Goal: Task Accomplishment & Management: Complete application form

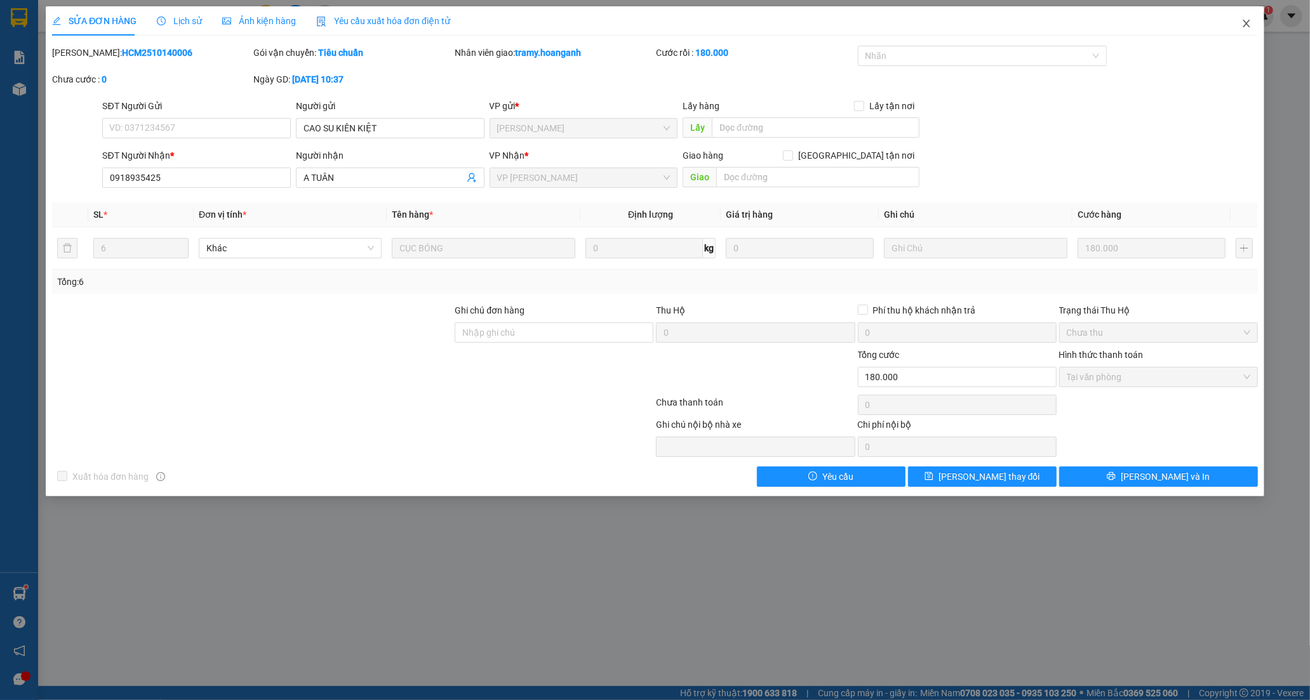
click at [1242, 27] on icon "close" at bounding box center [1246, 23] width 10 height 10
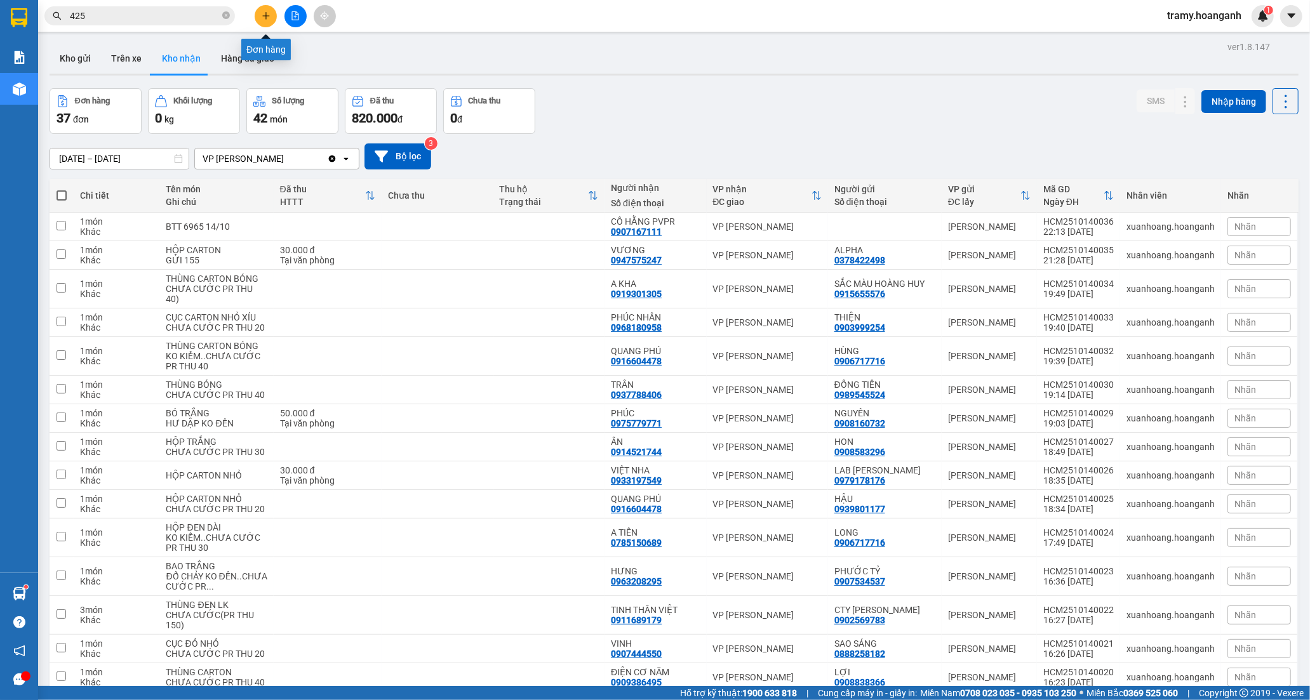
click at [265, 14] on icon "plus" at bounding box center [266, 15] width 9 height 9
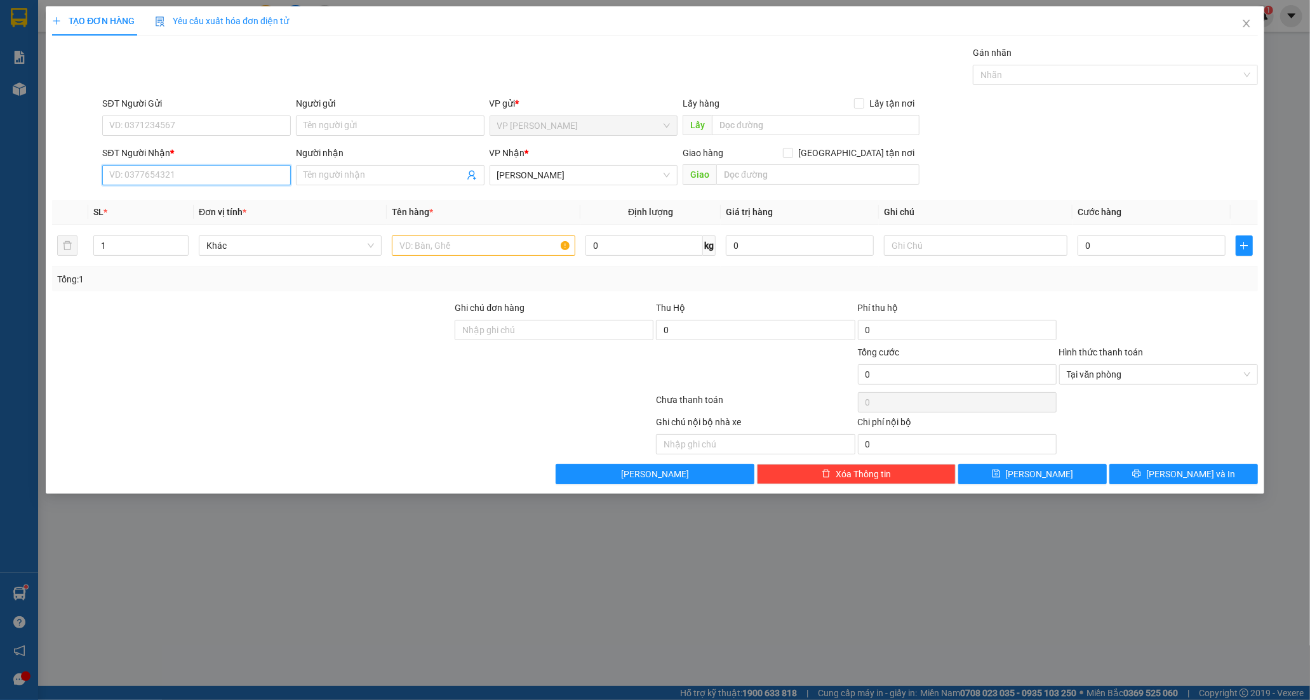
click at [178, 173] on input "SĐT Người Nhận *" at bounding box center [196, 175] width 189 height 20
type input "0772012867"
click at [178, 199] on div "0772012867 - CÔNG" at bounding box center [196, 201] width 173 height 14
type input "CÔNG"
type input "0772012867"
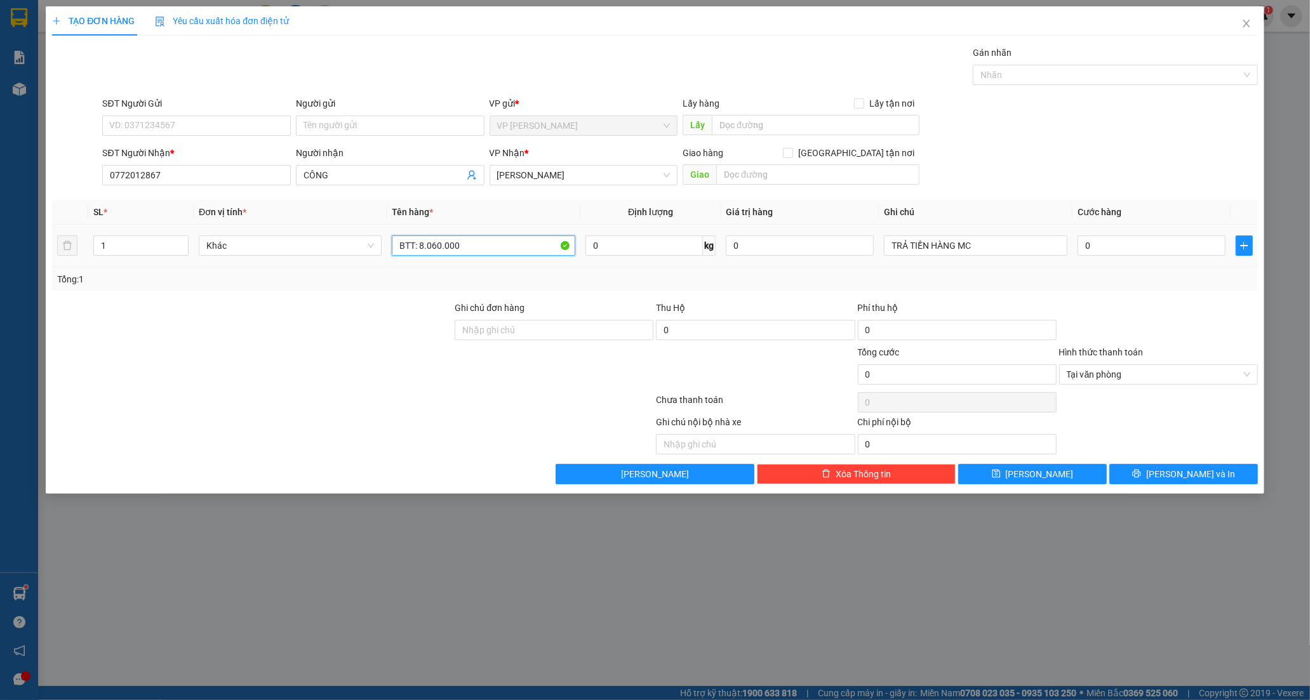
drag, startPoint x: 470, startPoint y: 246, endPoint x: 419, endPoint y: 262, distance: 53.0
click at [419, 262] on td "BTT: 8.060.000" at bounding box center [483, 246] width 193 height 43
type input "BTT: 4.940.000"
click at [1171, 477] on button "[PERSON_NAME] và In" at bounding box center [1183, 474] width 149 height 20
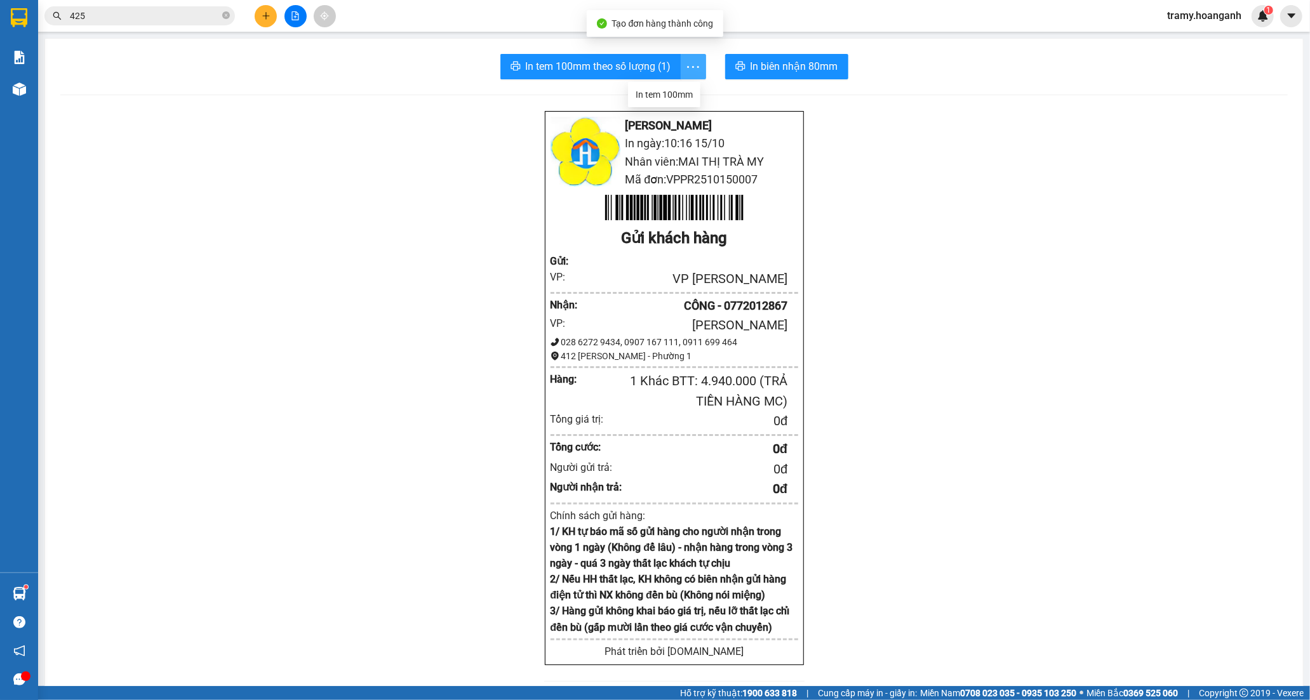
click at [690, 59] on icon "more" at bounding box center [693, 67] width 16 height 16
click at [678, 90] on div "In tem 100mm" at bounding box center [664, 95] width 57 height 14
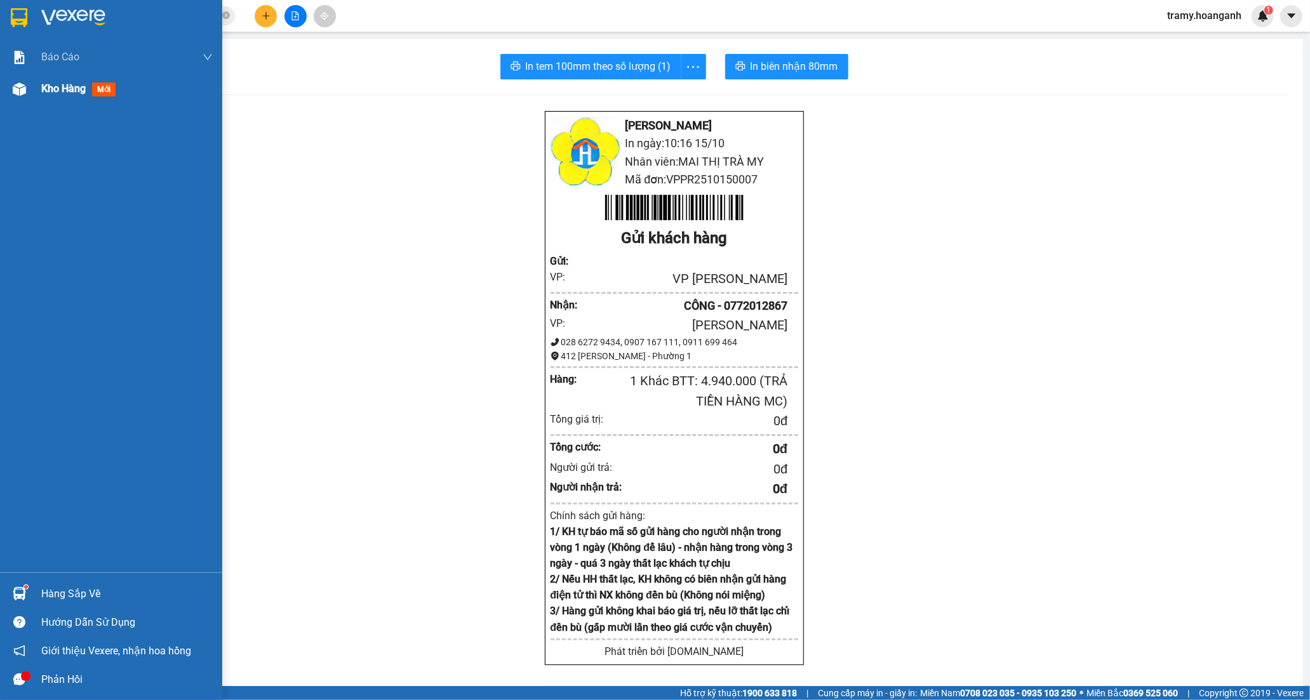
click at [81, 88] on span "Kho hàng" at bounding box center [63, 89] width 44 height 12
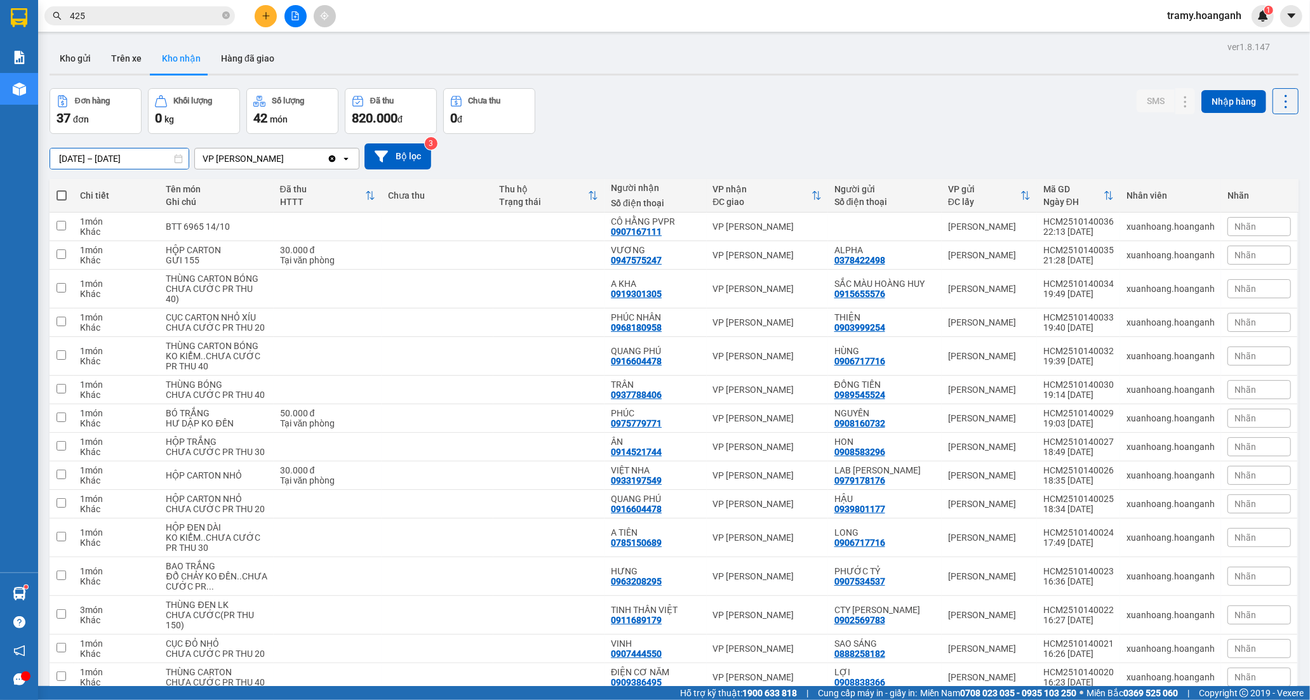
click at [149, 155] on input "[DATE] – [DATE]" at bounding box center [119, 159] width 138 height 20
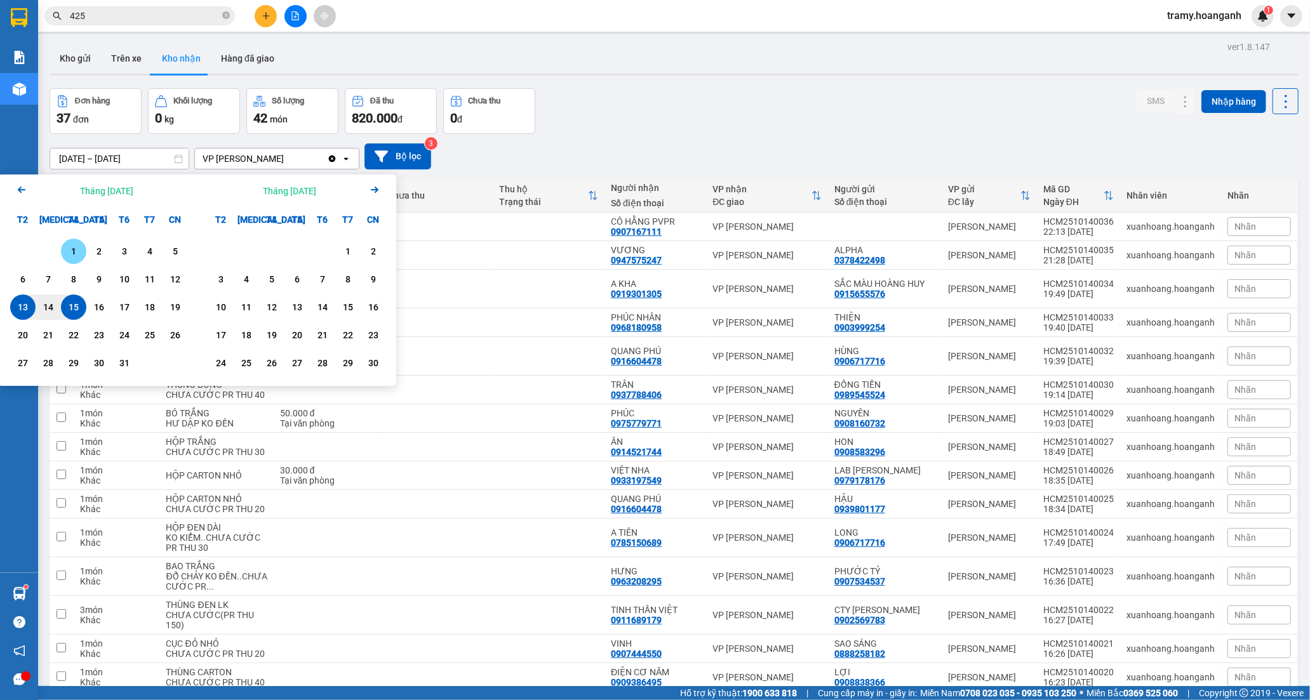
click at [73, 252] on div "1" at bounding box center [74, 251] width 18 height 15
click at [72, 312] on div "15" at bounding box center [74, 307] width 18 height 15
type input "[DATE] – [DATE]"
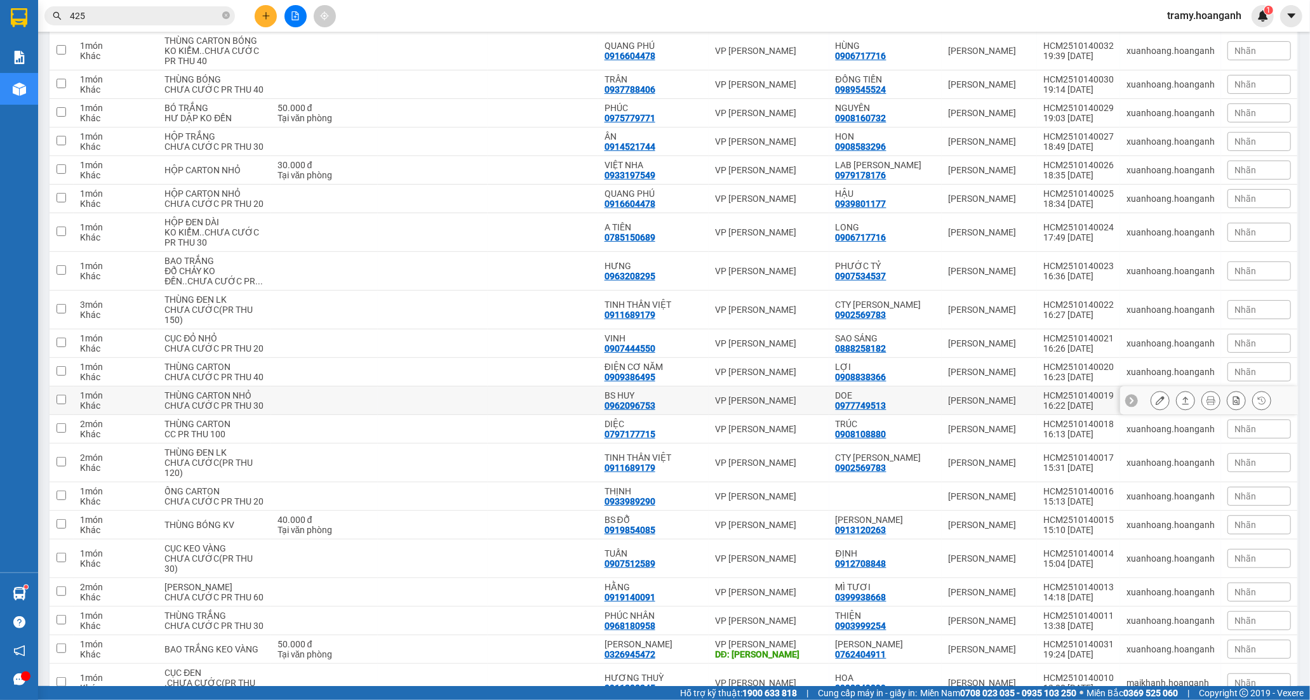
scroll to position [282, 0]
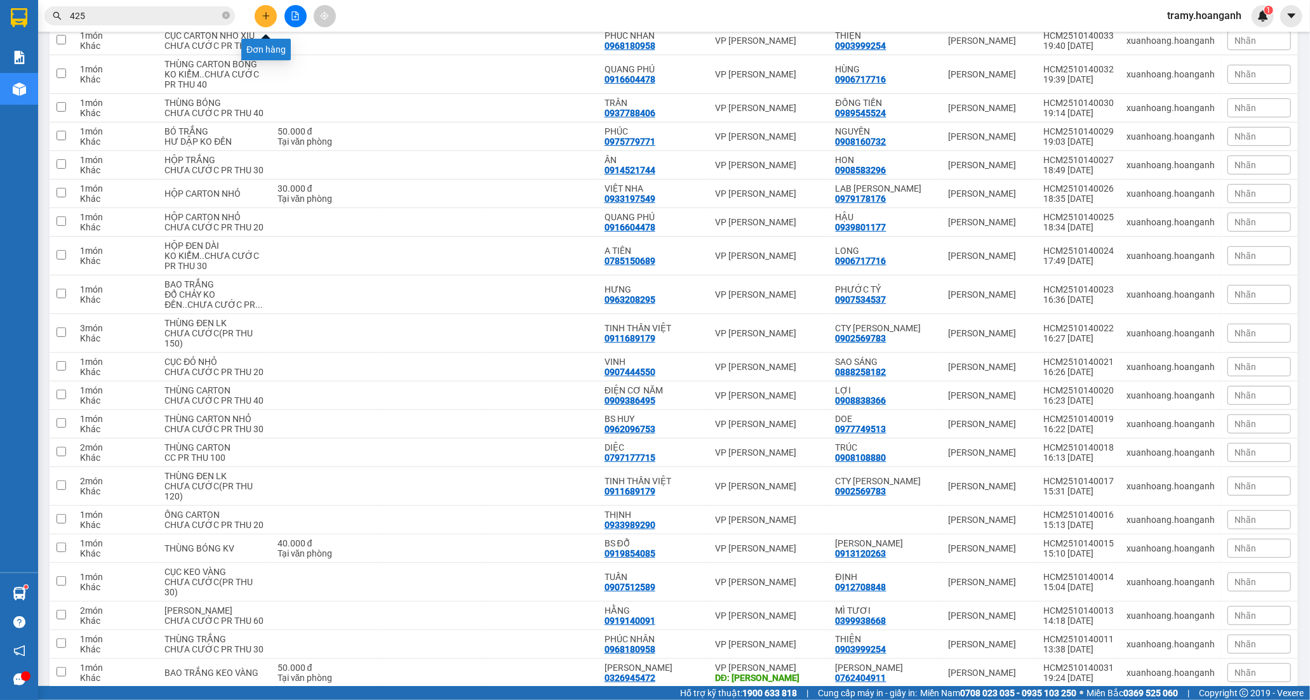
click at [264, 7] on button at bounding box center [266, 16] width 22 height 22
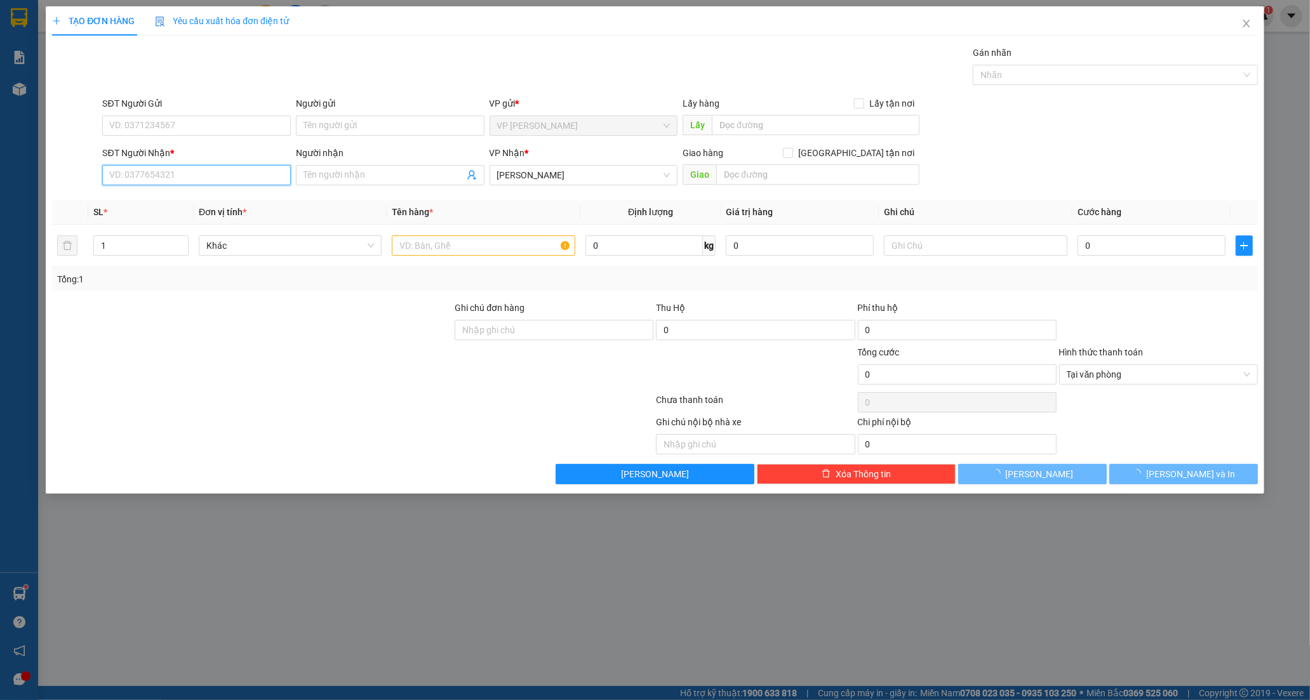
click at [143, 181] on input "SĐT Người Nhận *" at bounding box center [196, 175] width 189 height 20
click at [131, 175] on input "SĐT Người Nhận *" at bounding box center [196, 175] width 189 height 20
type input "0787337272"
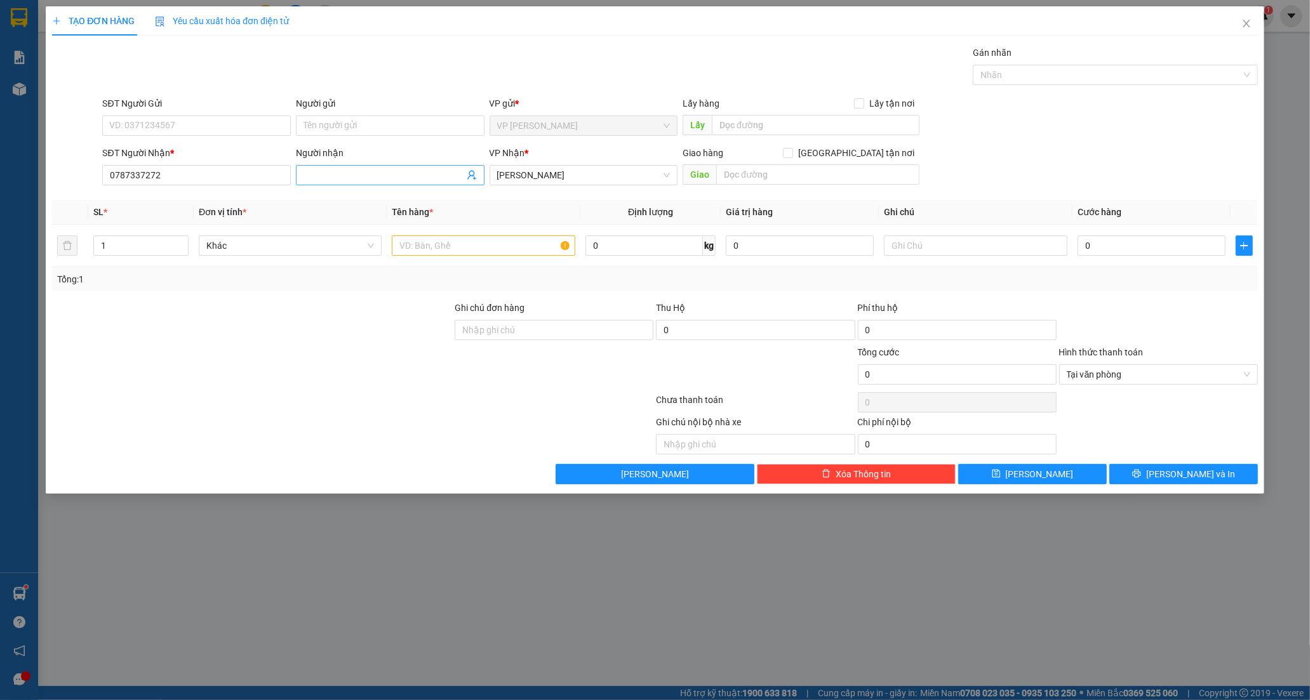
click at [321, 173] on input "Người nhận" at bounding box center [383, 175] width 161 height 14
paste input "Ơ"
paste input "ỢI"
type input "LỢI"
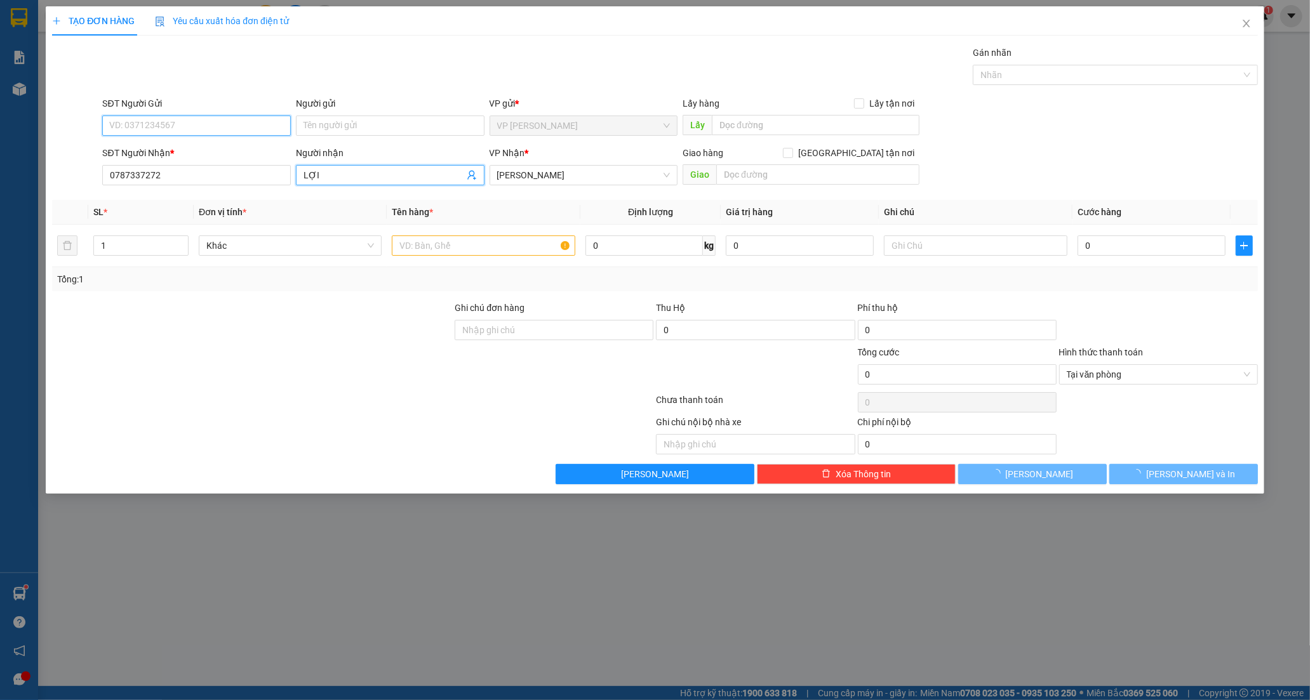
click at [147, 123] on input "SĐT Người Gửi" at bounding box center [196, 126] width 189 height 20
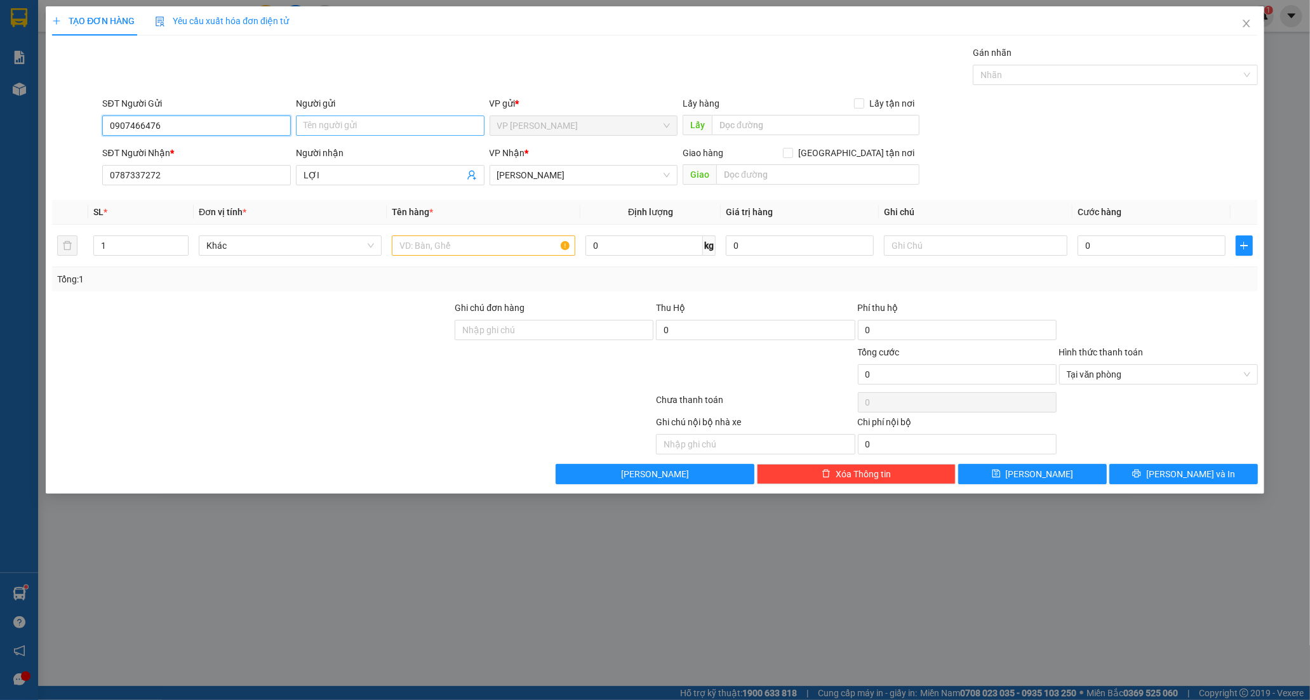
type input "0907466476"
click at [335, 127] on input "Người gửi" at bounding box center [390, 126] width 189 height 20
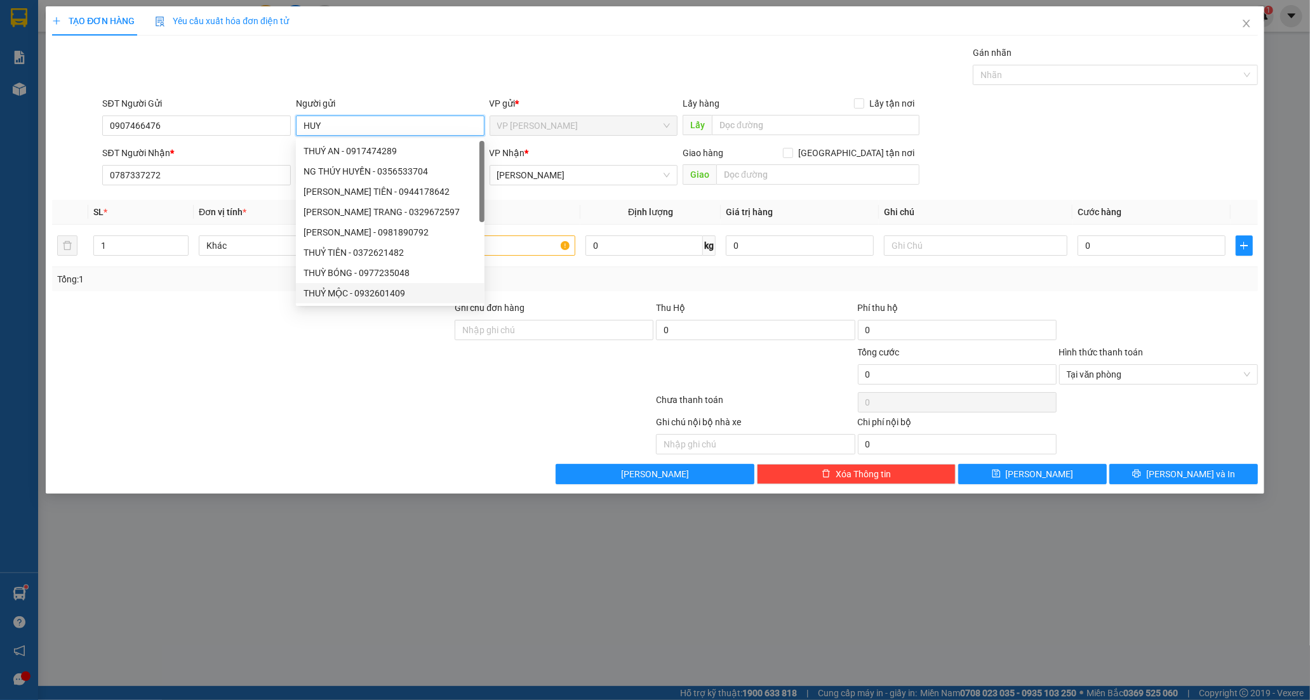
type input "HUY"
drag, startPoint x: 153, startPoint y: 403, endPoint x: 156, endPoint y: 385, distance: 18.1
click at [153, 401] on div at bounding box center [353, 402] width 604 height 25
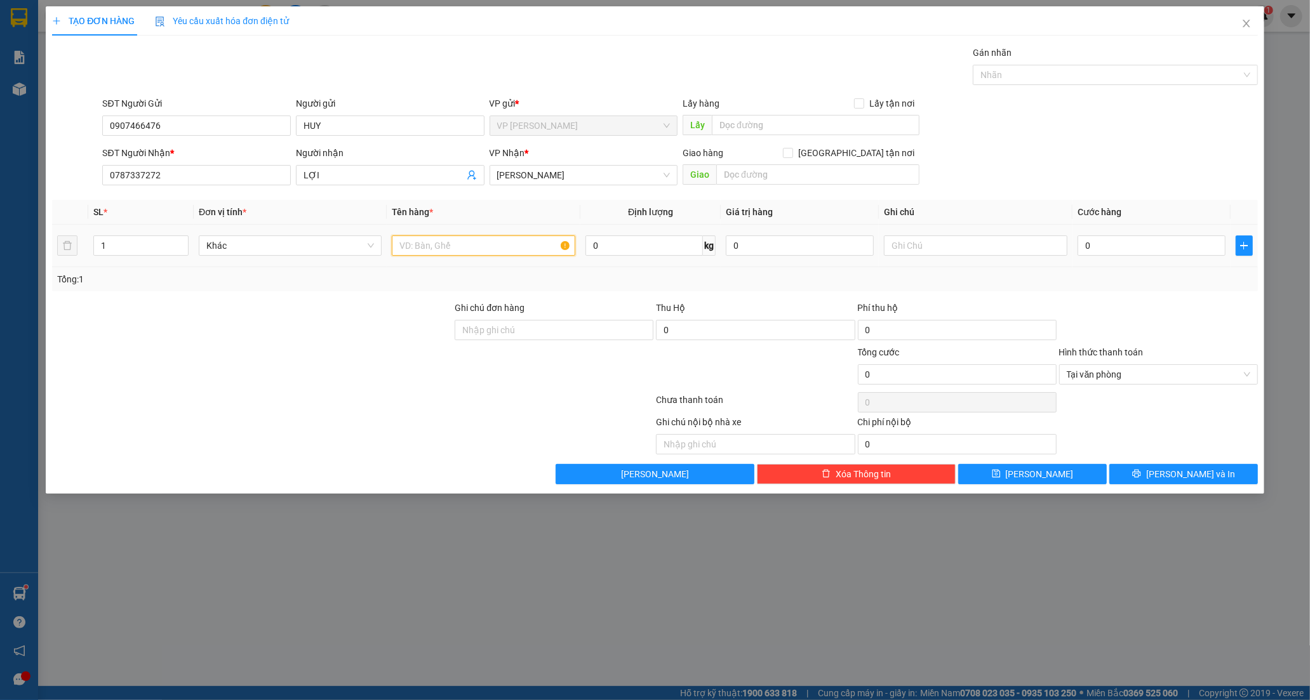
click at [455, 244] on input "text" at bounding box center [483, 246] width 183 height 20
paste input "ỤC"
paste input "ÓNG"
paste input "Đ"
paste input "Ê"
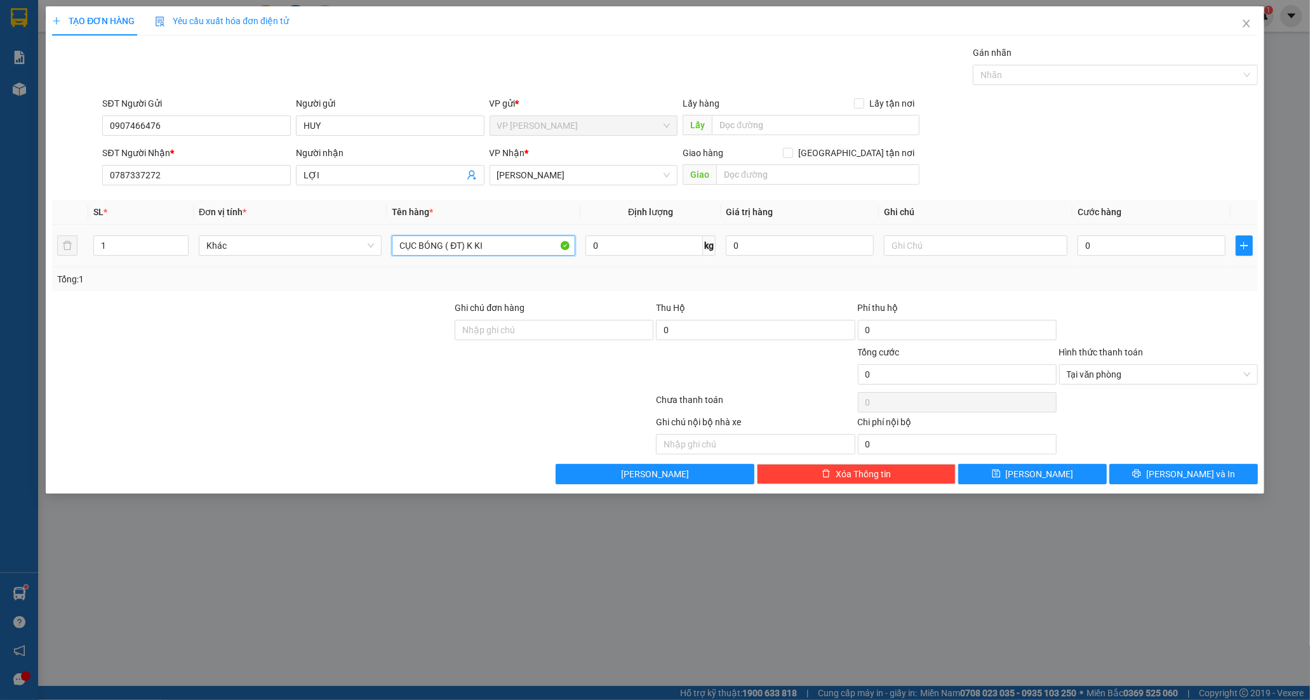
paste input "ỂM"
paste input "ÀNG"
type input "CỤC BÓNG ( ĐT) K KIỂM HÀNG"
click at [1095, 251] on input "0" at bounding box center [1151, 246] width 148 height 20
type input "3"
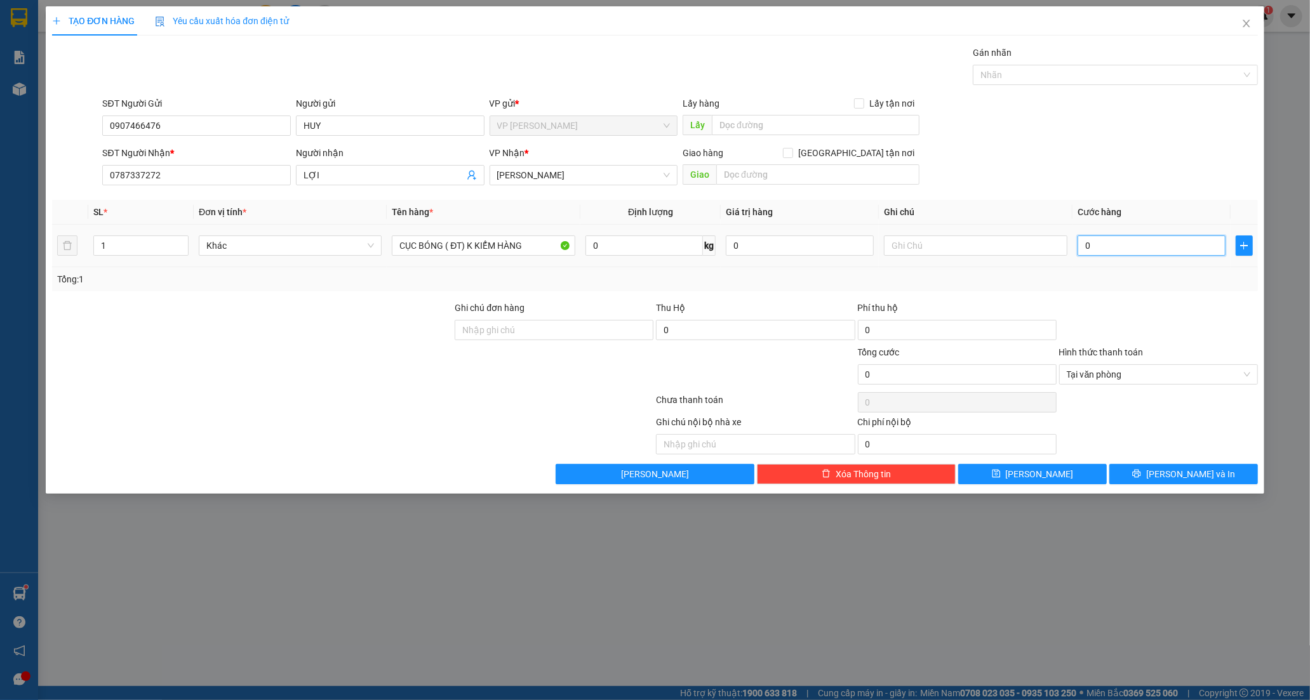
type input "3"
type input "30"
type input "30.000"
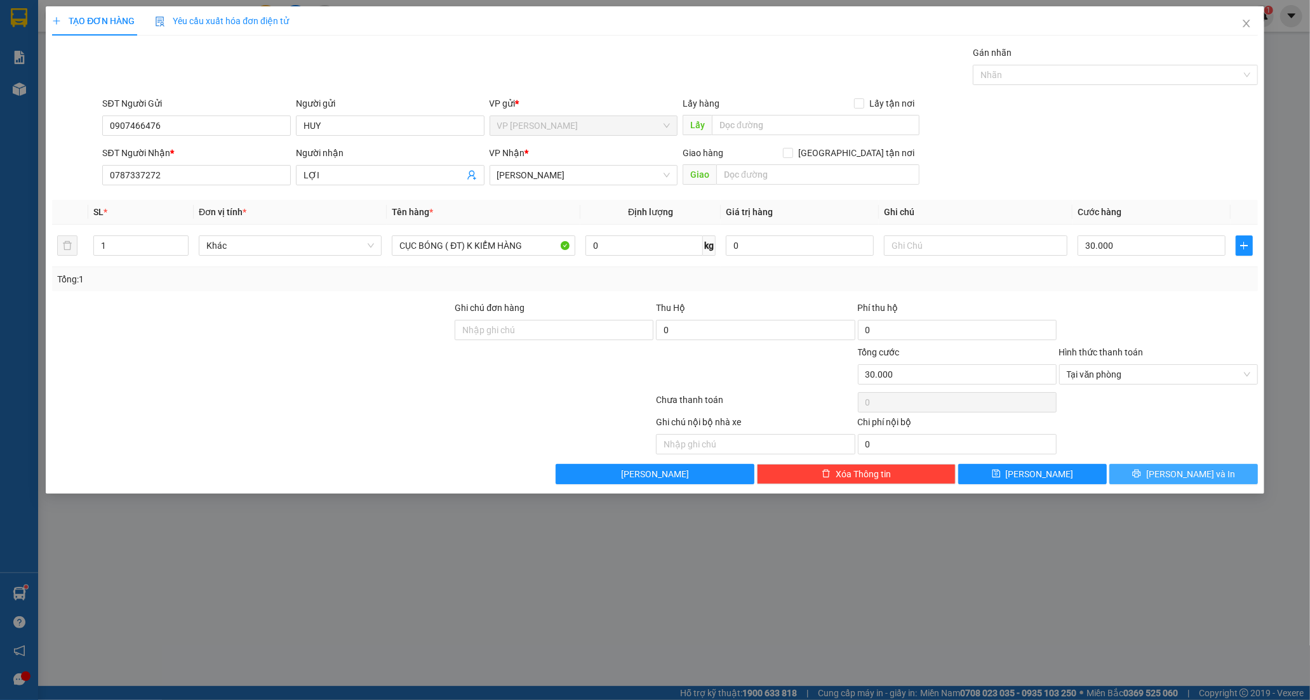
click at [1230, 479] on button "[PERSON_NAME] và In" at bounding box center [1183, 474] width 149 height 20
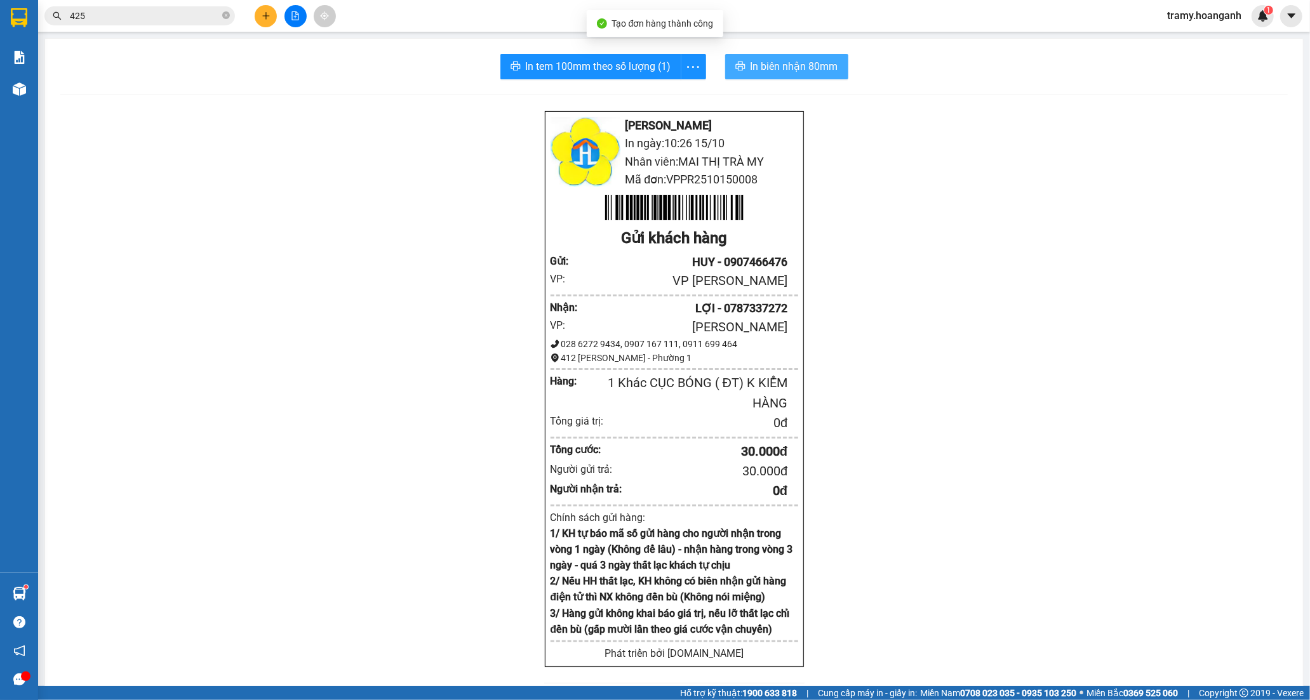
click at [744, 57] on button "In biên nhận 80mm" at bounding box center [786, 66] width 123 height 25
click at [692, 69] on icon "more" at bounding box center [693, 67] width 16 height 16
click at [664, 94] on div "In tem 100mm" at bounding box center [664, 95] width 57 height 14
drag, startPoint x: 183, startPoint y: 8, endPoint x: 56, endPoint y: 15, distance: 127.2
click at [58, 15] on div "425" at bounding box center [124, 15] width 248 height 19
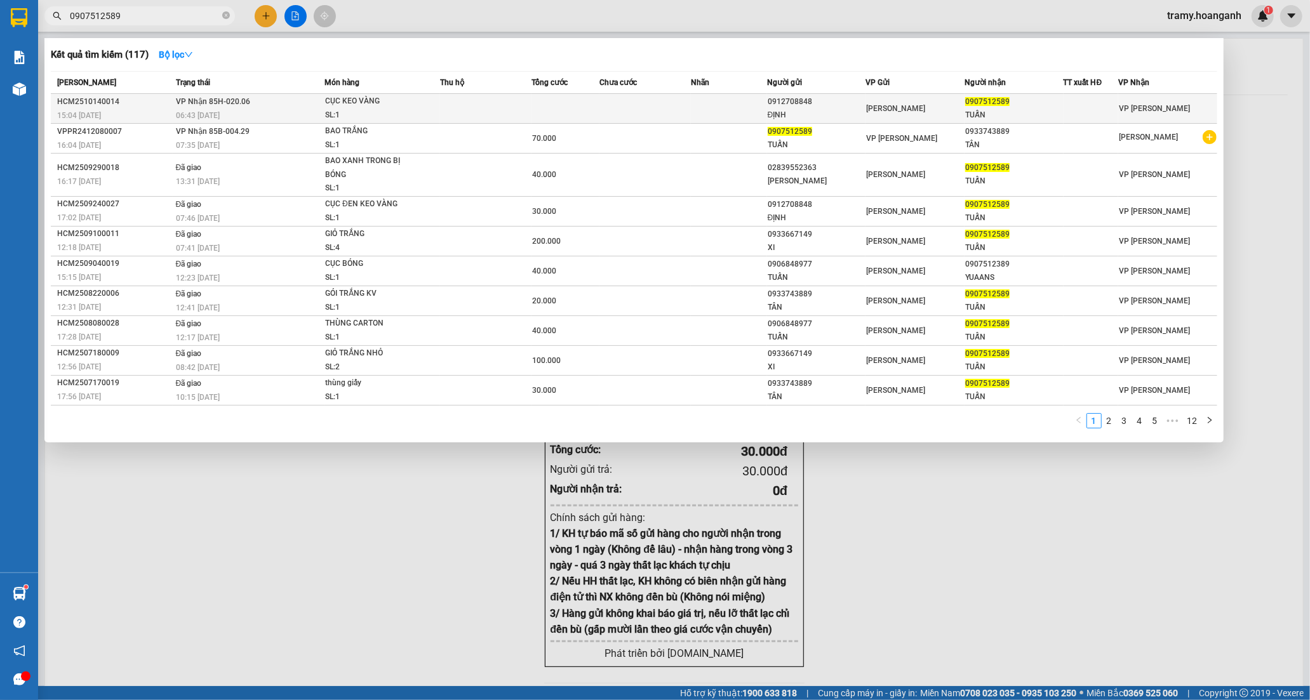
type input "0907512589"
click at [657, 96] on td at bounding box center [644, 109] width 91 height 30
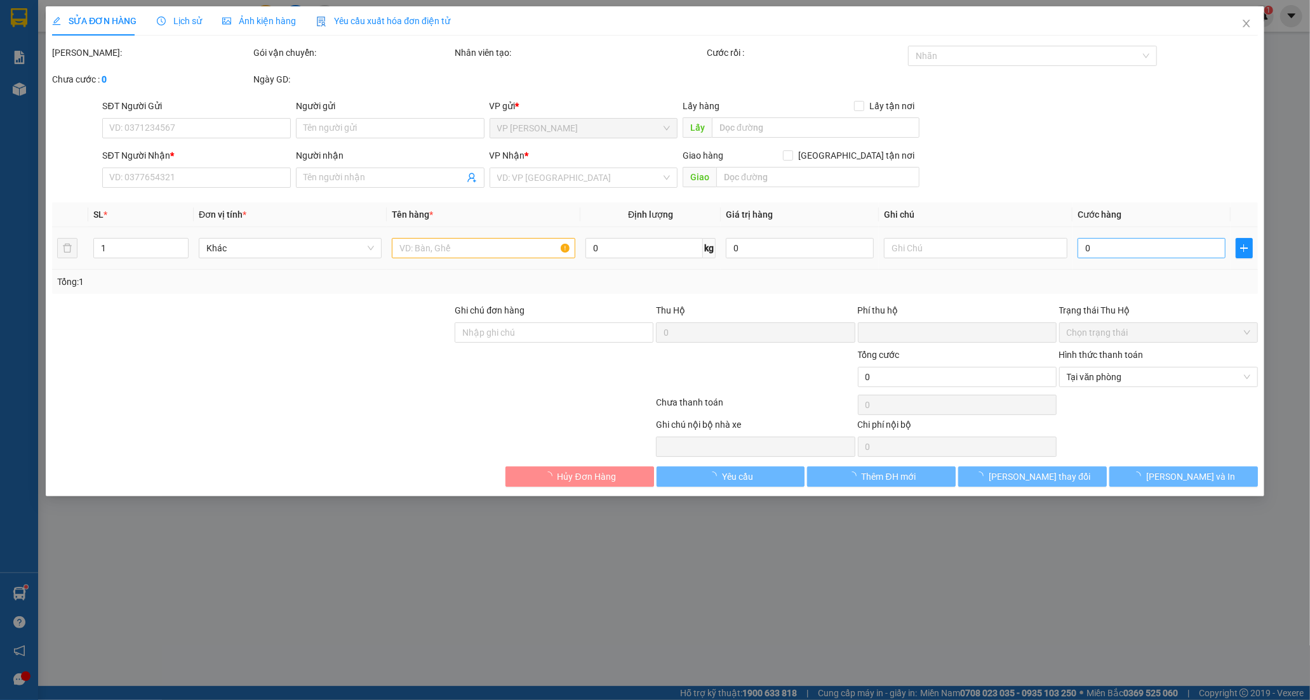
type input "0912708848"
type input "ĐỊNH"
type input "0907512589"
type input "TUẤN"
type input "0"
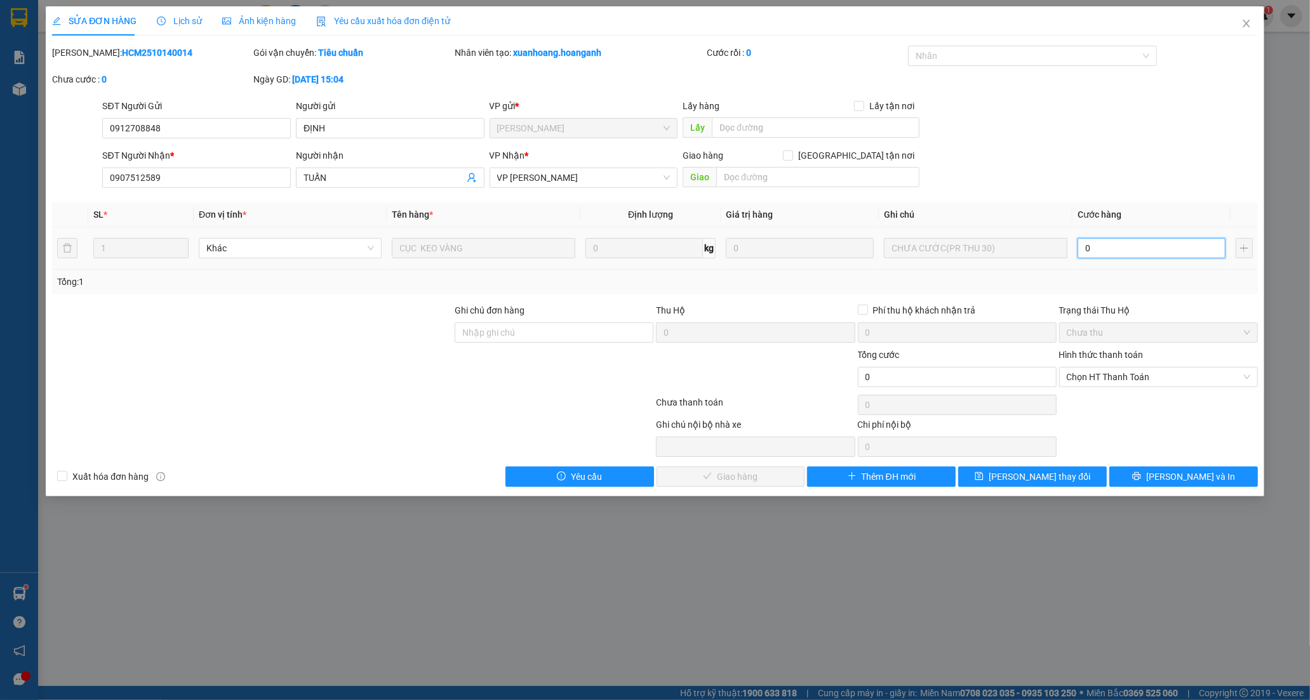
type input "3"
type input "30"
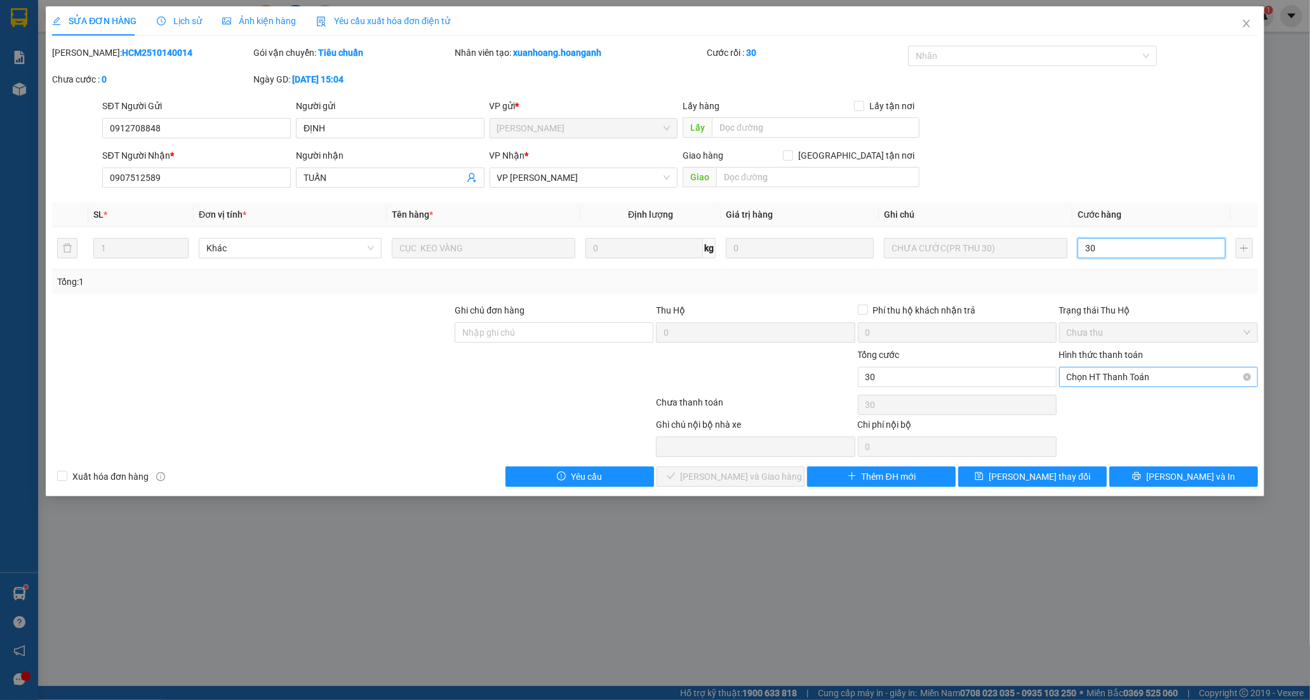
click at [1164, 382] on span "Chọn HT Thanh Toán" at bounding box center [1158, 377] width 183 height 19
type input "30"
type input "30.000"
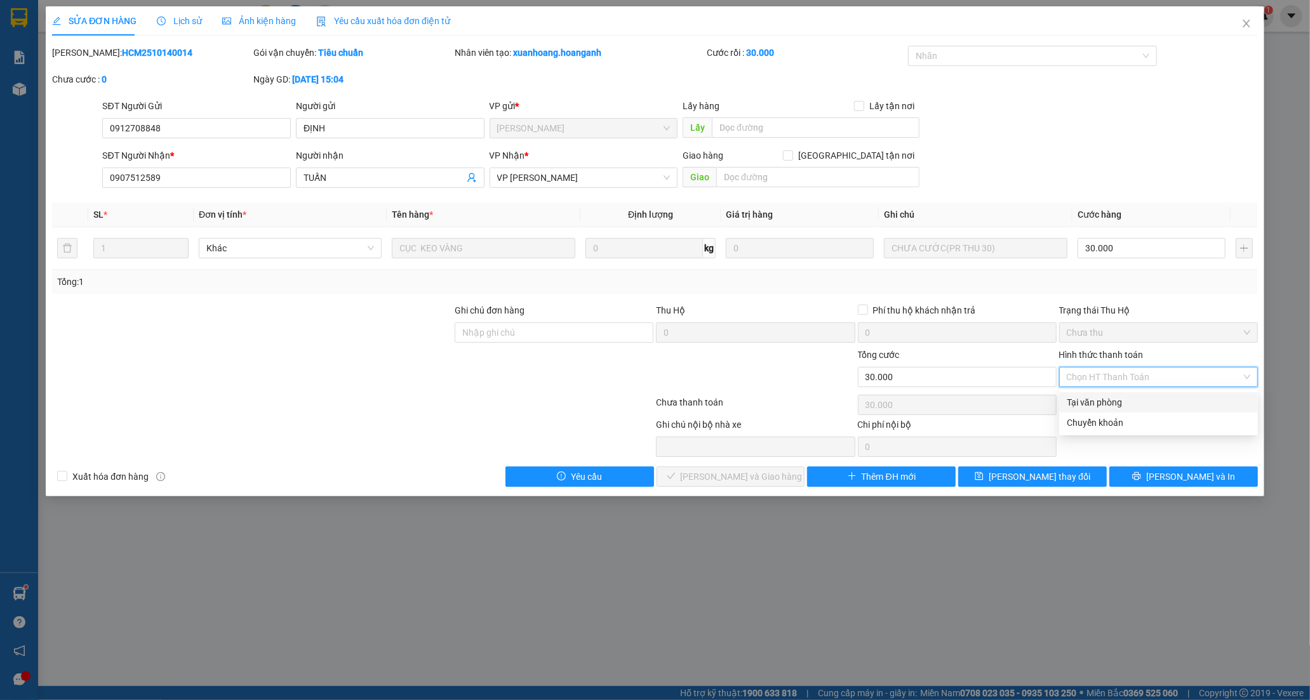
drag, startPoint x: 1121, startPoint y: 405, endPoint x: 1025, endPoint y: 404, distance: 95.9
click at [1120, 405] on div "Tại văn phòng" at bounding box center [1158, 403] width 183 height 14
type input "0"
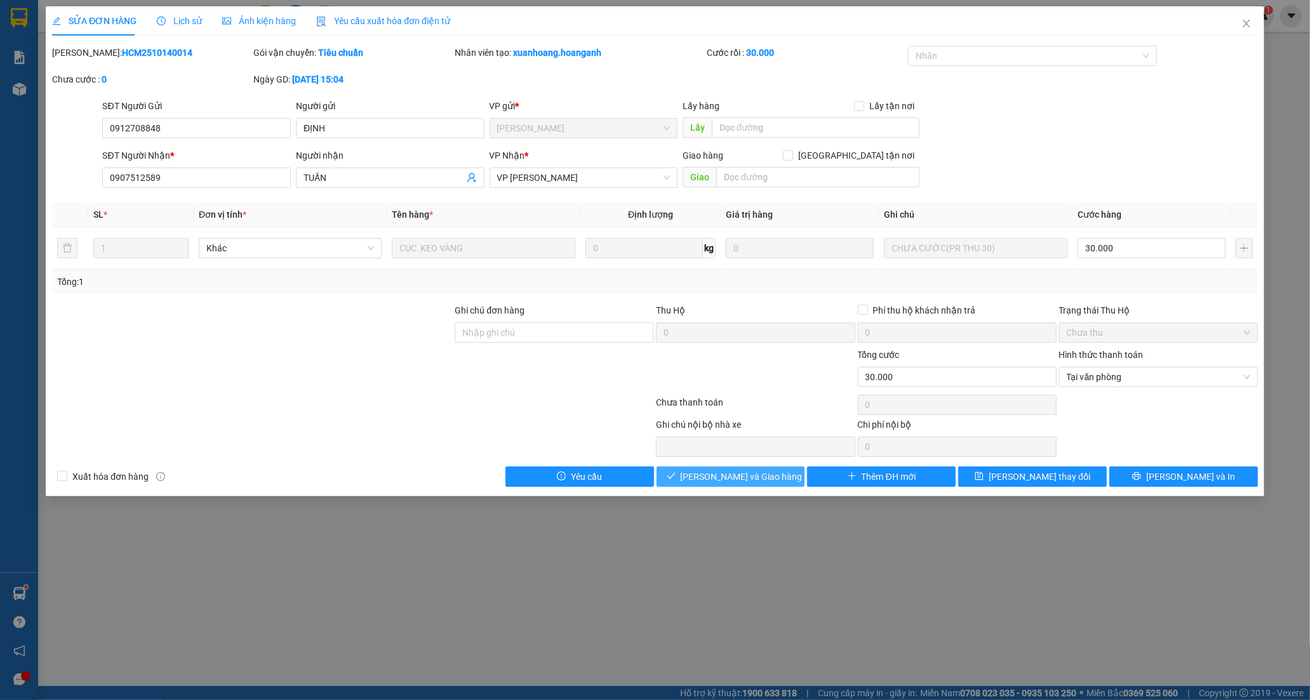
click at [742, 471] on span "[PERSON_NAME] và Giao hàng" at bounding box center [742, 477] width 122 height 14
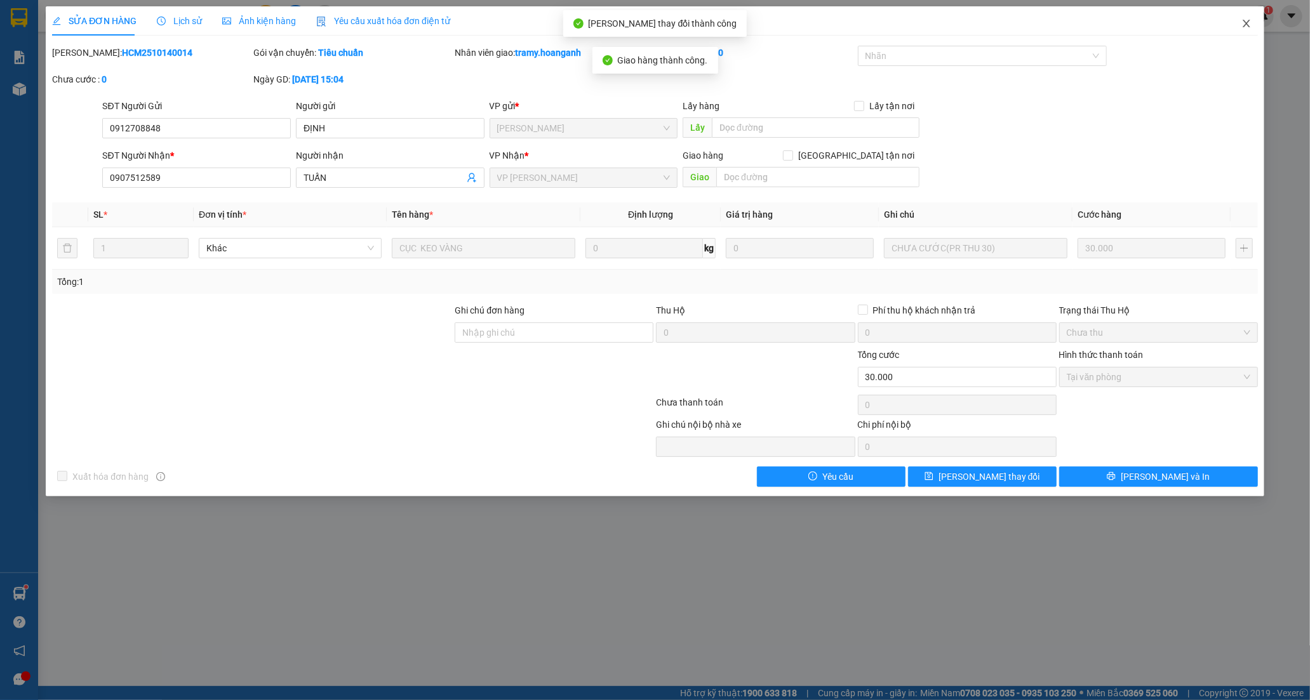
click at [1247, 22] on icon "close" at bounding box center [1246, 23] width 10 height 10
